Goal: Information Seeking & Learning: Learn about a topic

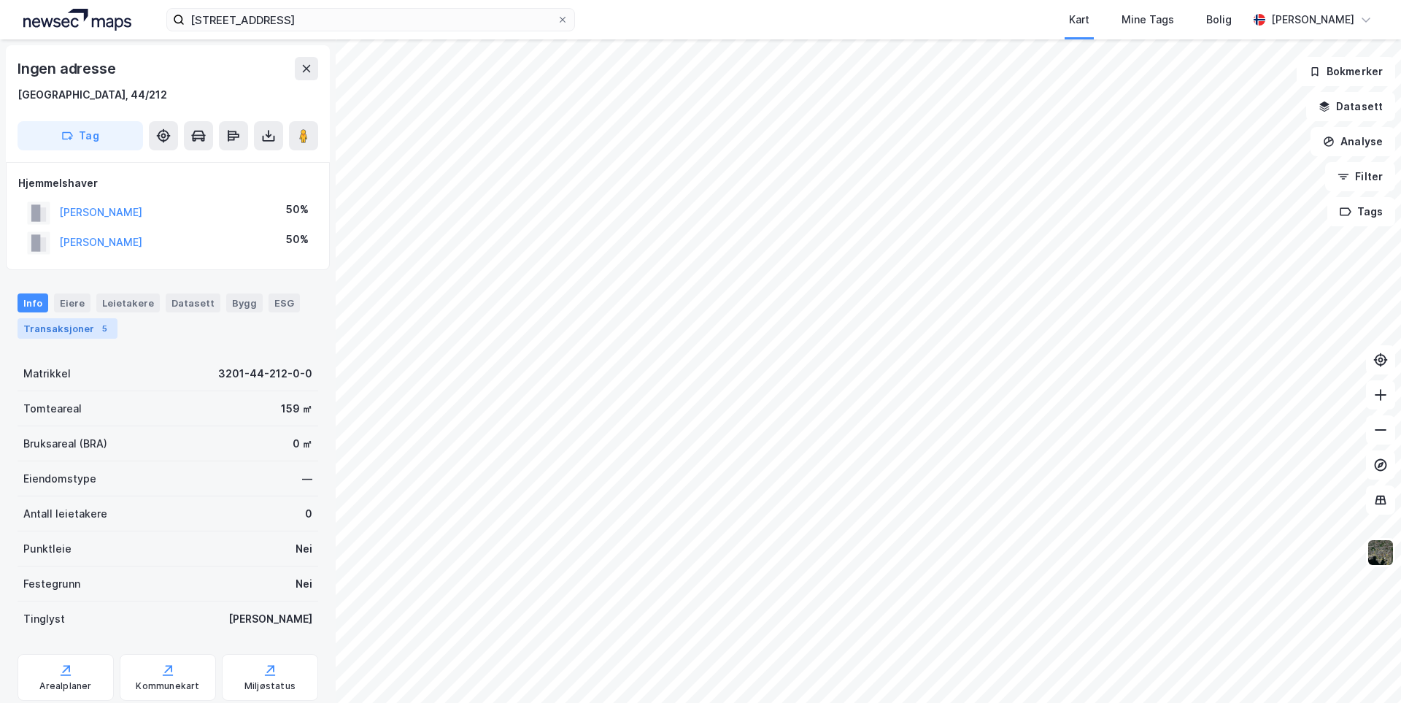
click at [65, 325] on div "Transaksjoner 5" at bounding box center [68, 328] width 100 height 20
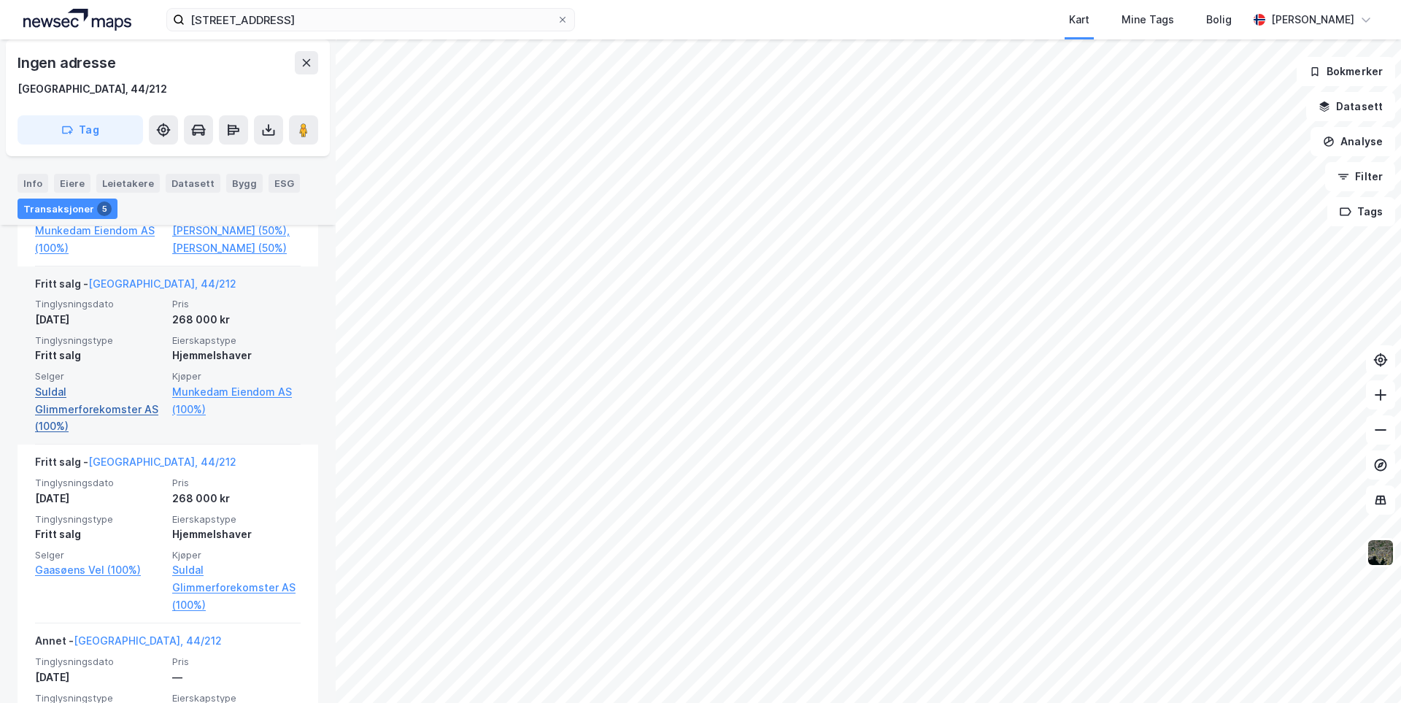
scroll to position [511, 0]
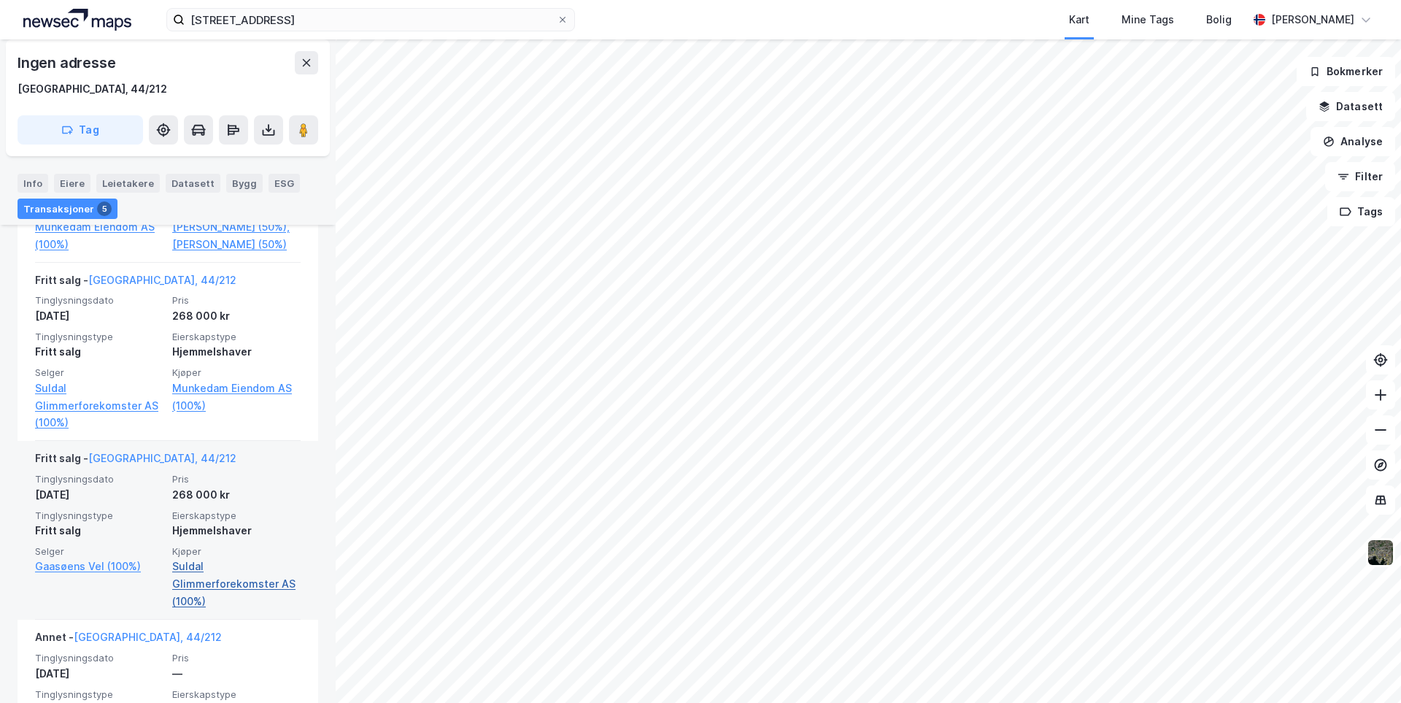
click at [212, 607] on link "Suldal Glimmerforekomster AS (100%)" at bounding box center [236, 583] width 128 height 53
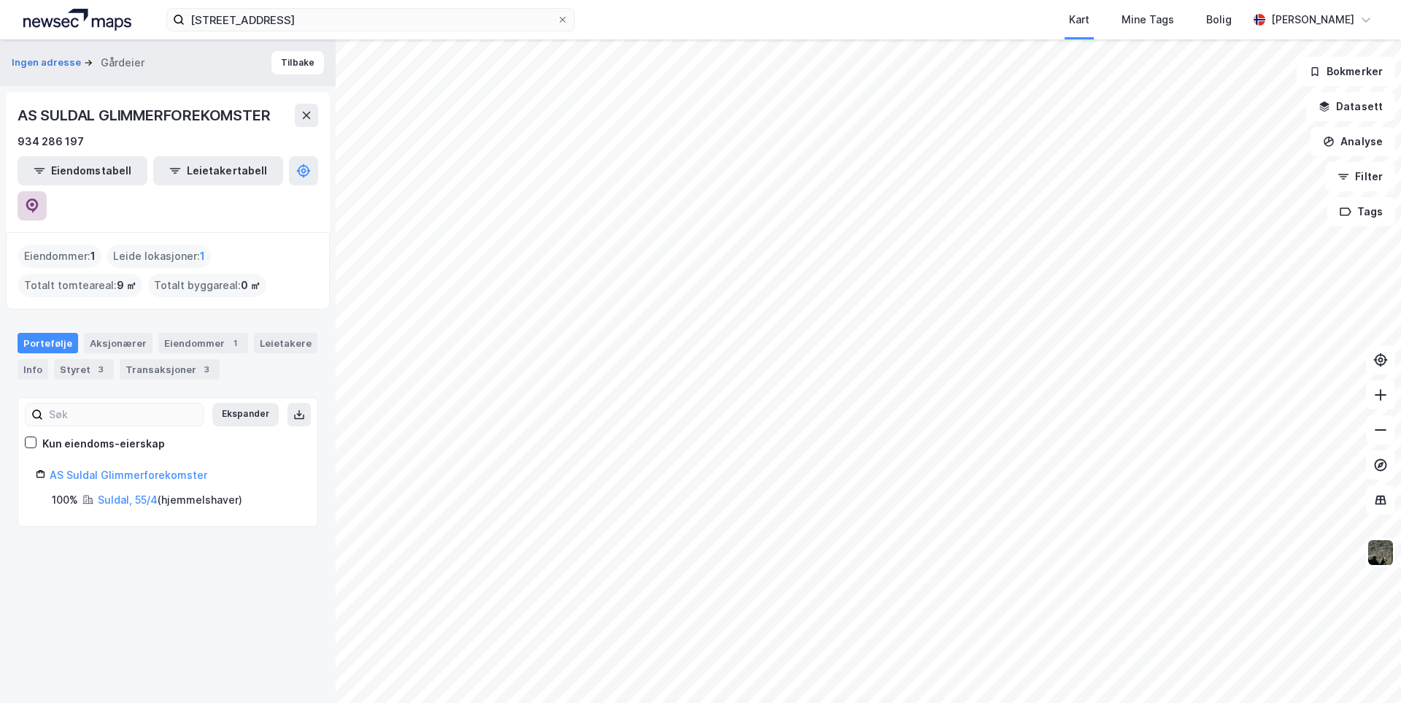
click at [39, 198] on icon at bounding box center [32, 205] width 12 height 15
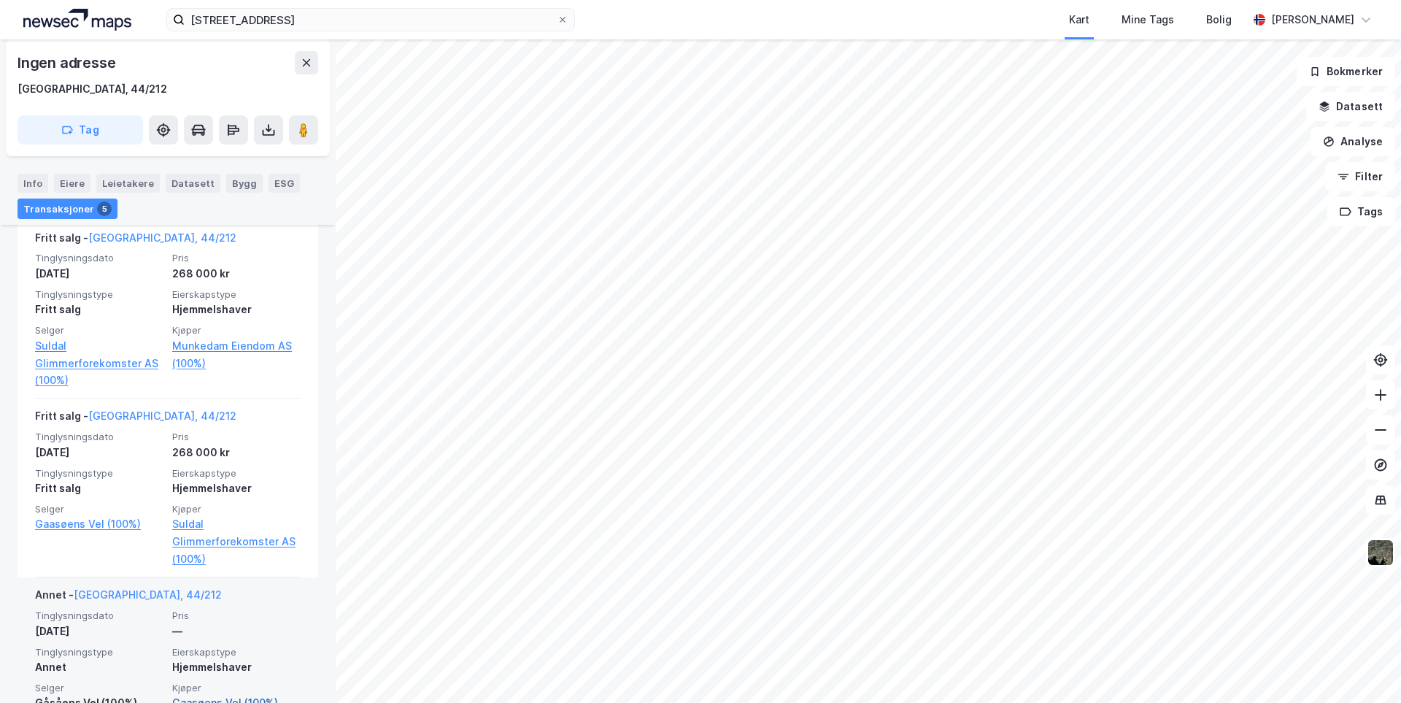
scroll to position [531, 0]
